Goal: Contribute content: Add original content to the website for others to see

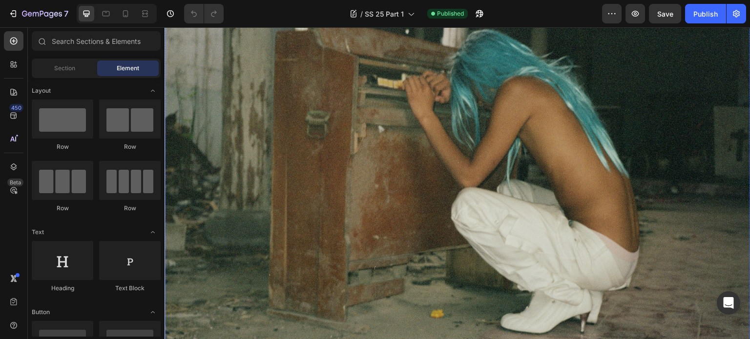
scroll to position [49, 0]
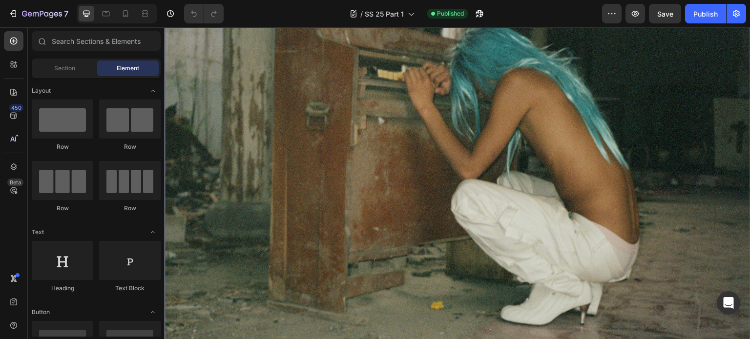
click at [538, 191] on img at bounding box center [458, 189] width 586 height 380
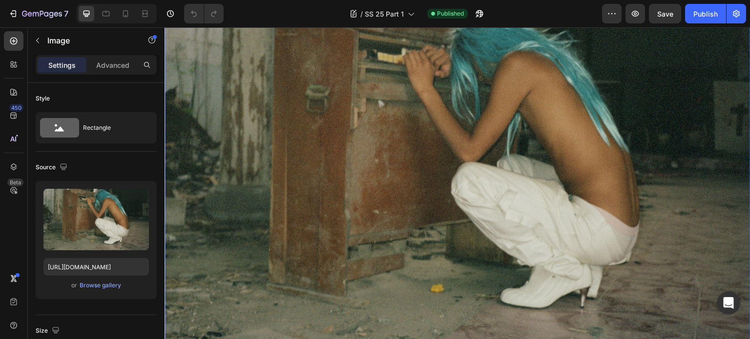
scroll to position [0, 0]
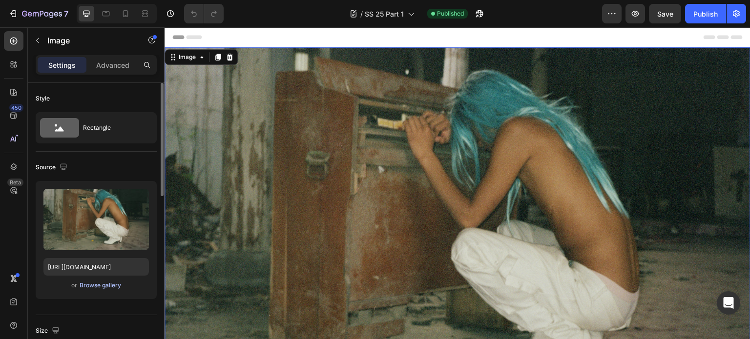
click at [102, 283] on div "Browse gallery" at bounding box center [101, 285] width 42 height 9
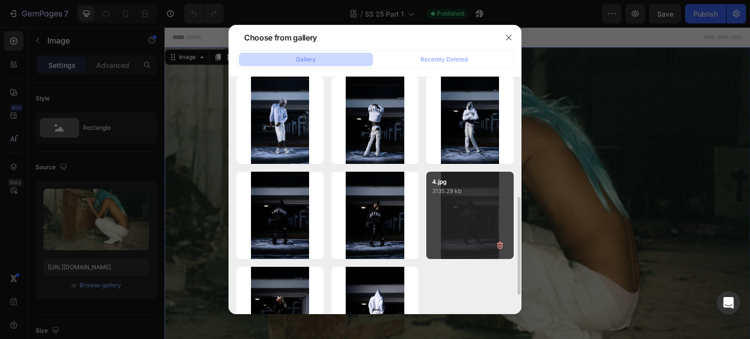
scroll to position [487, 0]
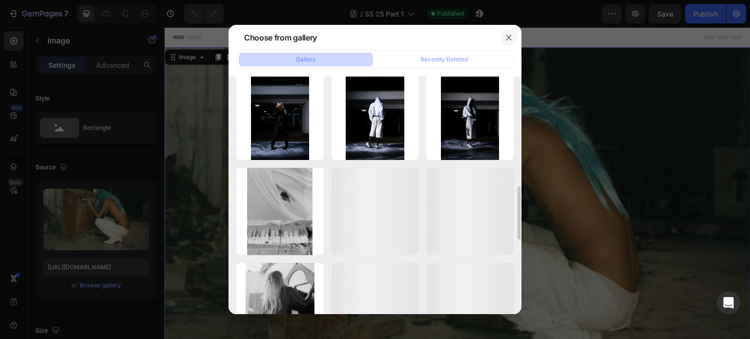
click at [509, 32] on button "button" at bounding box center [509, 38] width 16 height 16
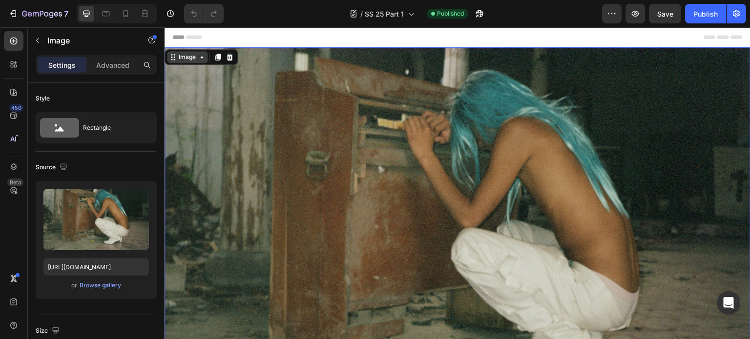
click at [190, 59] on div "Image" at bounding box center [187, 57] width 21 height 9
click at [196, 60] on div "Image" at bounding box center [187, 57] width 21 height 9
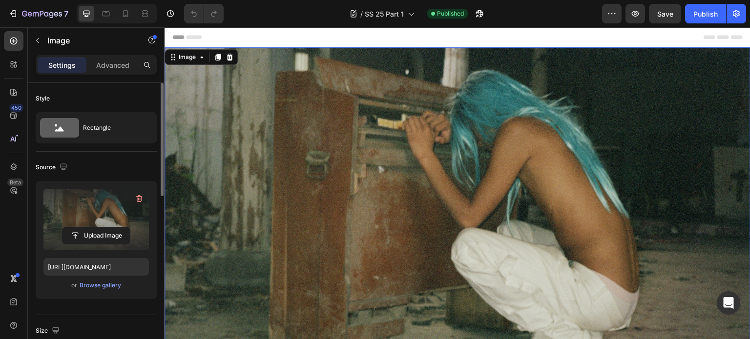
click at [95, 212] on label at bounding box center [95, 220] width 105 height 62
click at [95, 228] on input "file" at bounding box center [96, 236] width 67 height 17
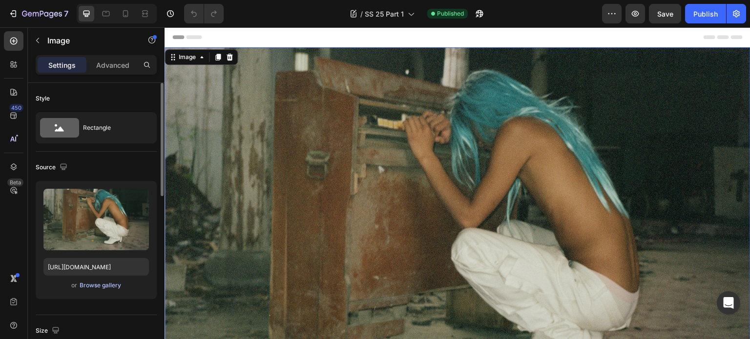
click at [107, 287] on div "Browse gallery" at bounding box center [101, 285] width 42 height 9
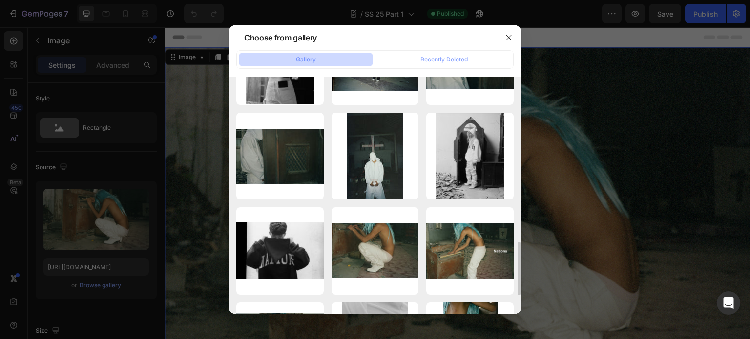
scroll to position [781, 0]
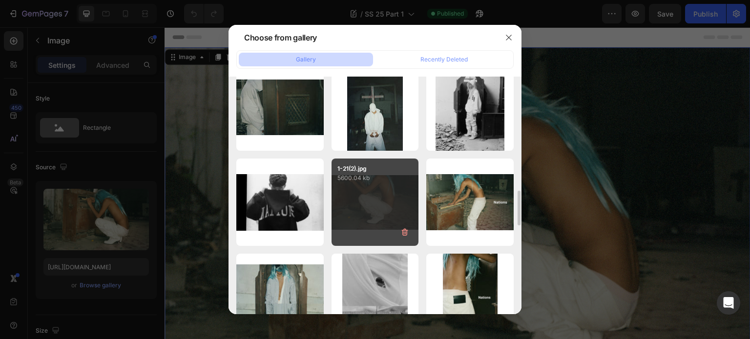
click at [387, 181] on p "5600.04 kb" at bounding box center [375, 178] width 76 height 10
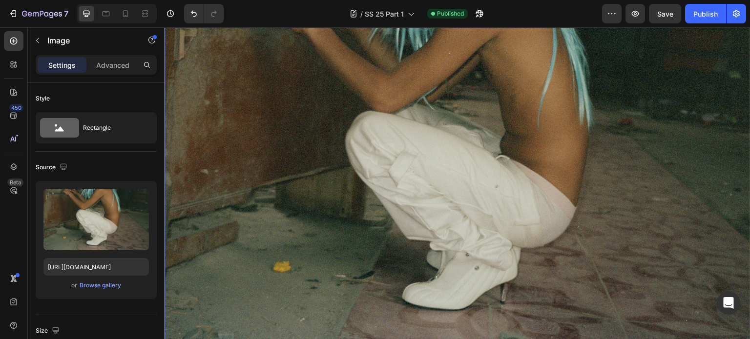
scroll to position [0, 0]
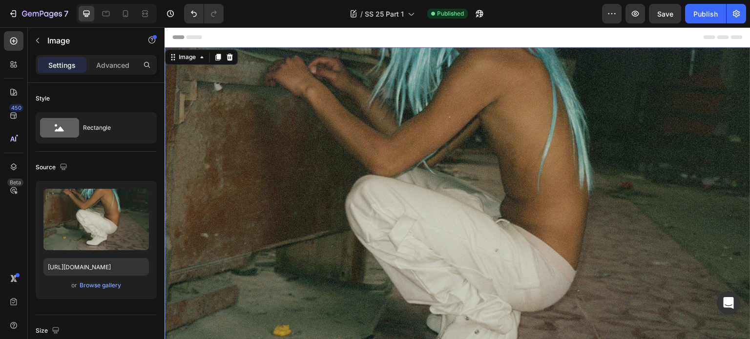
type input "https://cdn.shopify.com/s/files/1/0876/4214/5064/files/gempages_518053362793448…"
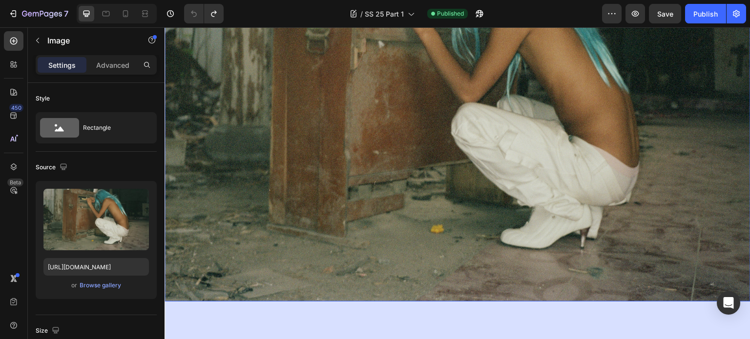
scroll to position [244, 0]
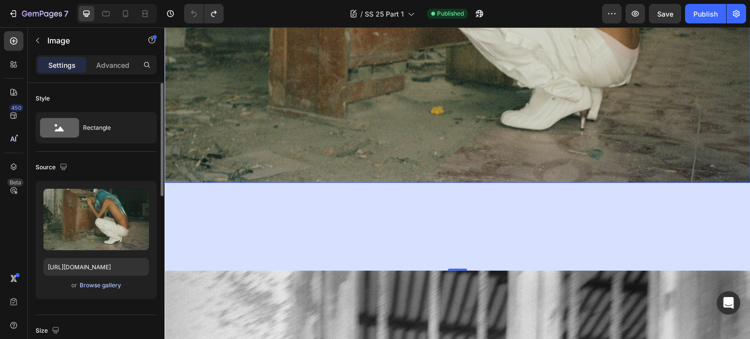
click at [97, 287] on div "Browse gallery" at bounding box center [101, 285] width 42 height 9
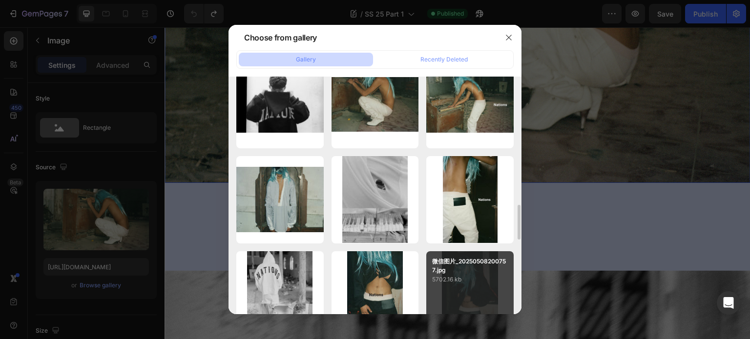
scroll to position [977, 0]
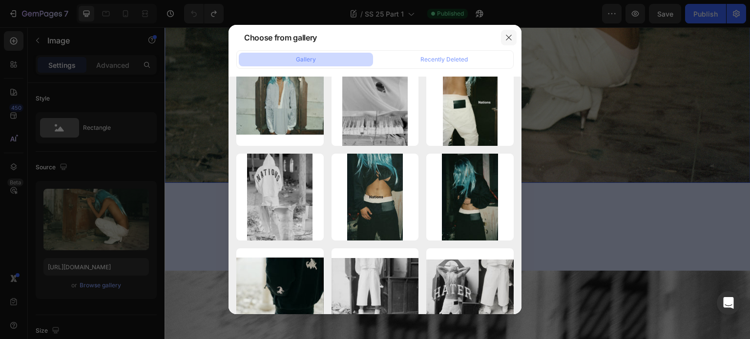
click at [514, 35] on button "button" at bounding box center [509, 38] width 16 height 16
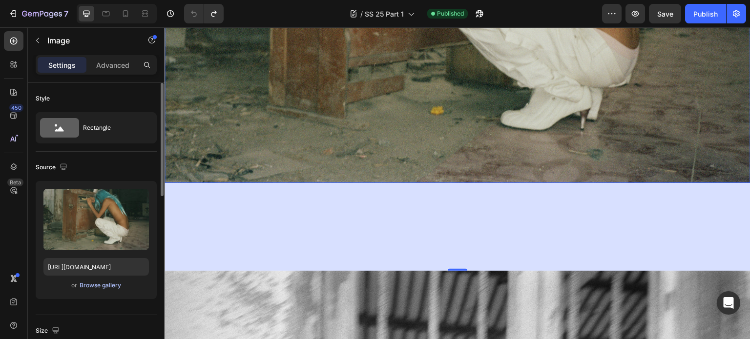
click at [94, 285] on div "Browse gallery" at bounding box center [101, 285] width 42 height 9
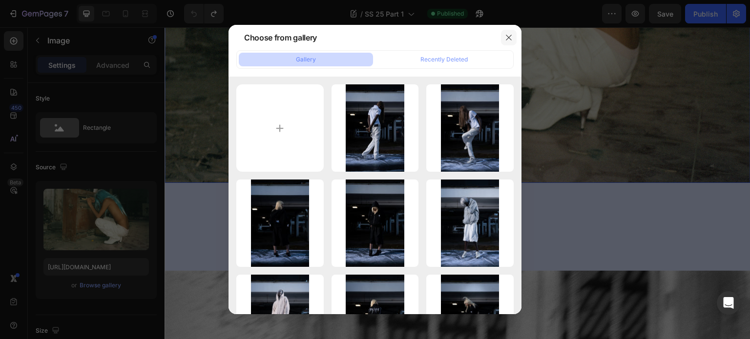
click at [505, 41] on icon "button" at bounding box center [509, 38] width 8 height 8
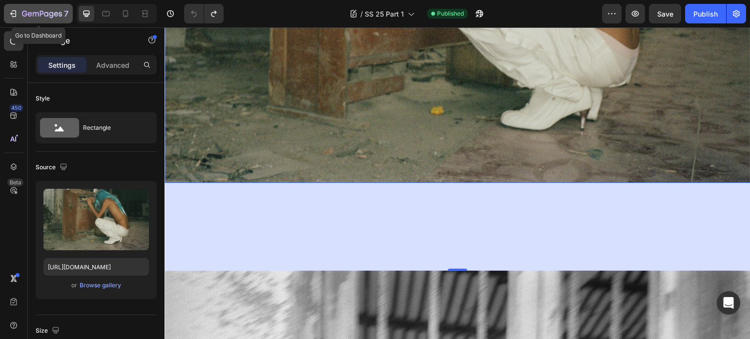
click at [43, 16] on icon "button" at bounding box center [42, 14] width 40 height 8
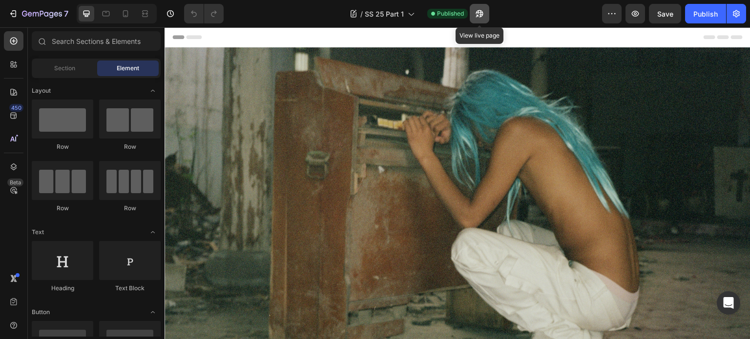
click at [481, 12] on icon "button" at bounding box center [480, 14] width 10 height 10
